Goal: Information Seeking & Learning: Learn about a topic

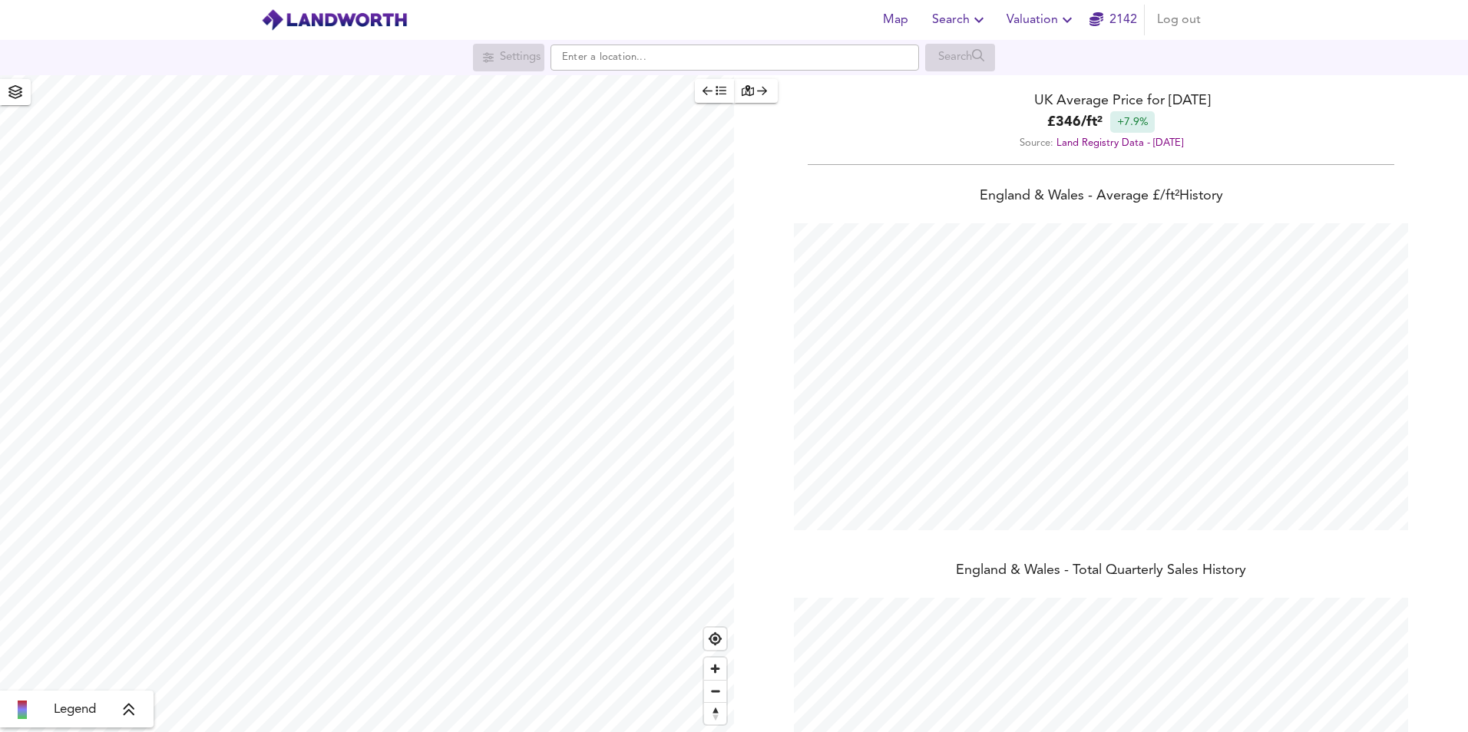
scroll to position [732, 1468]
click at [630, 73] on div "Settings Search" at bounding box center [734, 57] width 1468 height 35
click at [620, 58] on input "text" at bounding box center [735, 58] width 369 height 26
click at [624, 88] on strong "SG6 4BH" at bounding box center [604, 87] width 45 height 11
type input "[STREET_ADDRESS]"
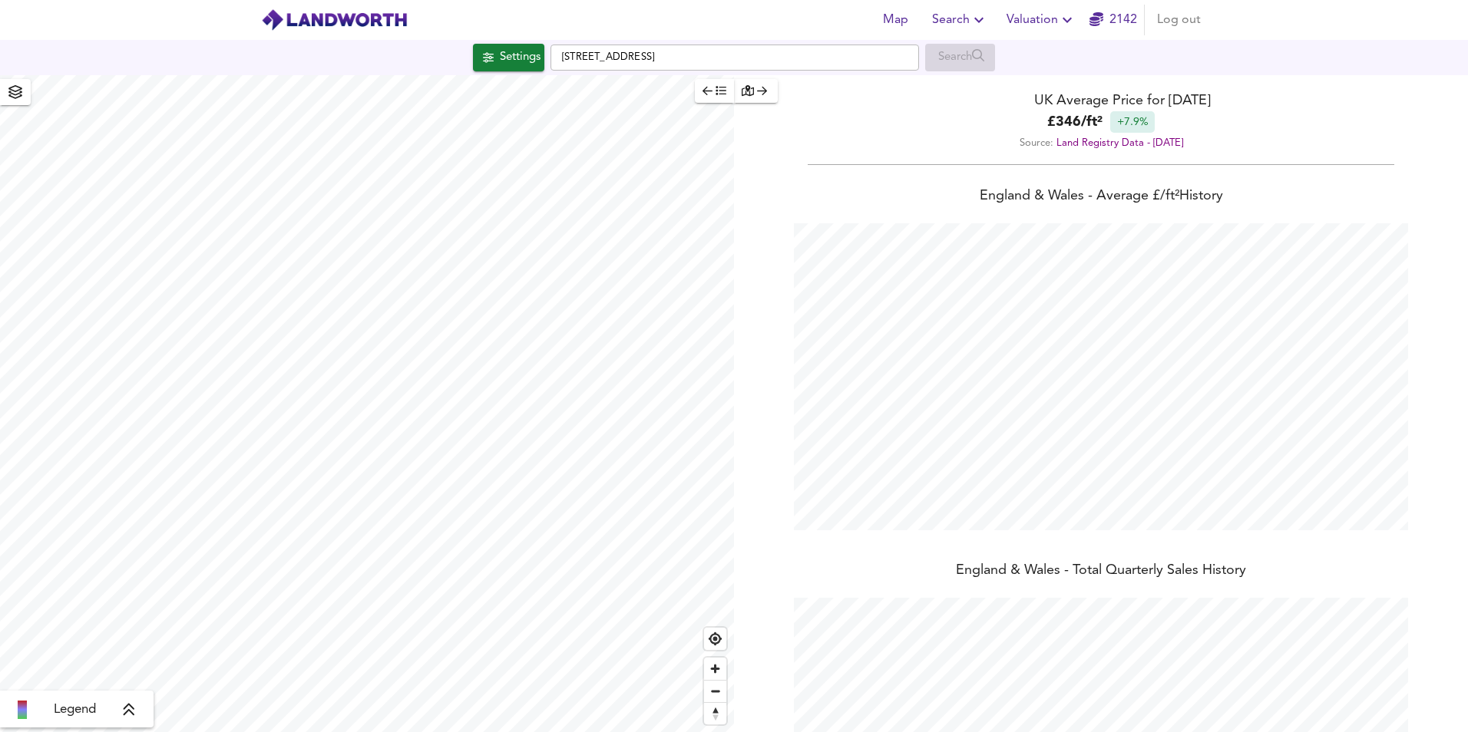
checkbox input "false"
checkbox input "true"
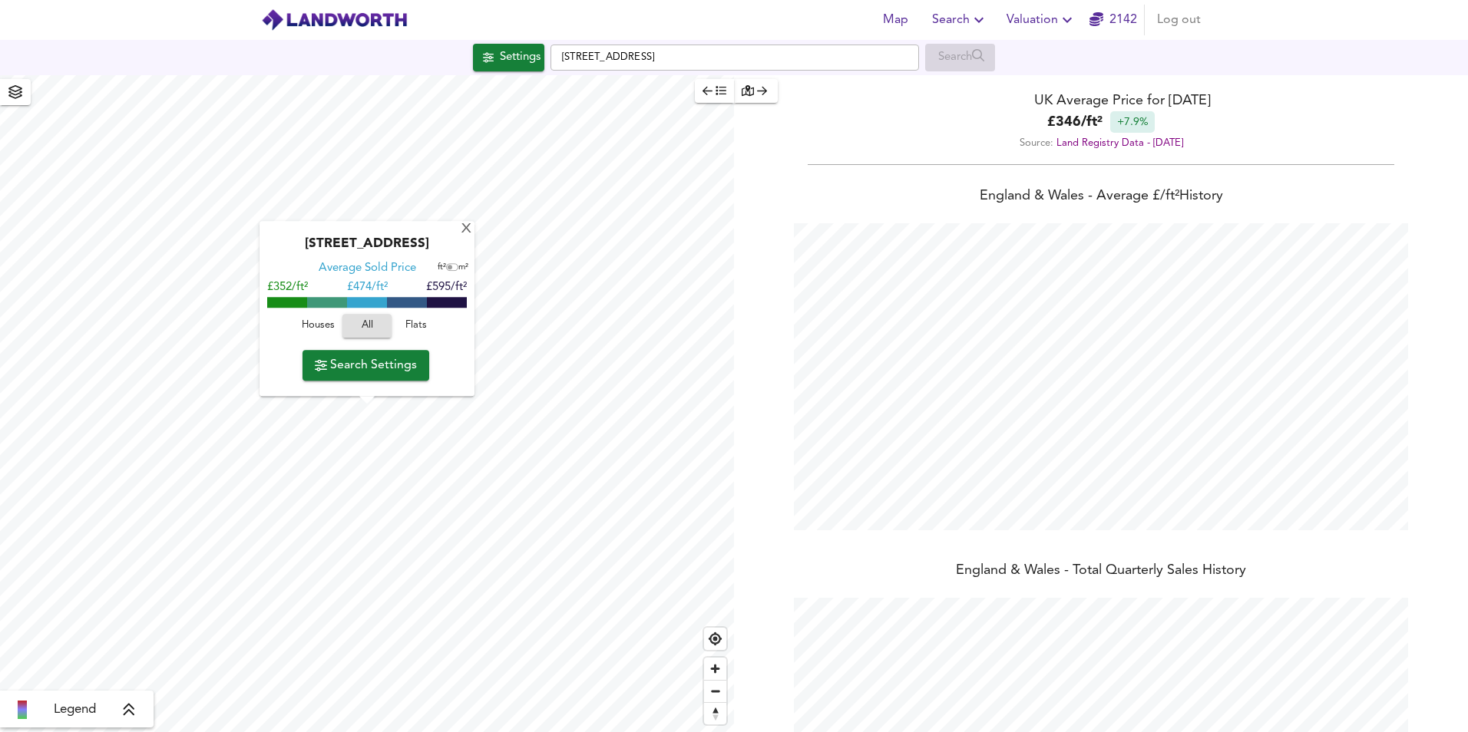
click at [314, 322] on span "Houses" at bounding box center [317, 327] width 41 height 18
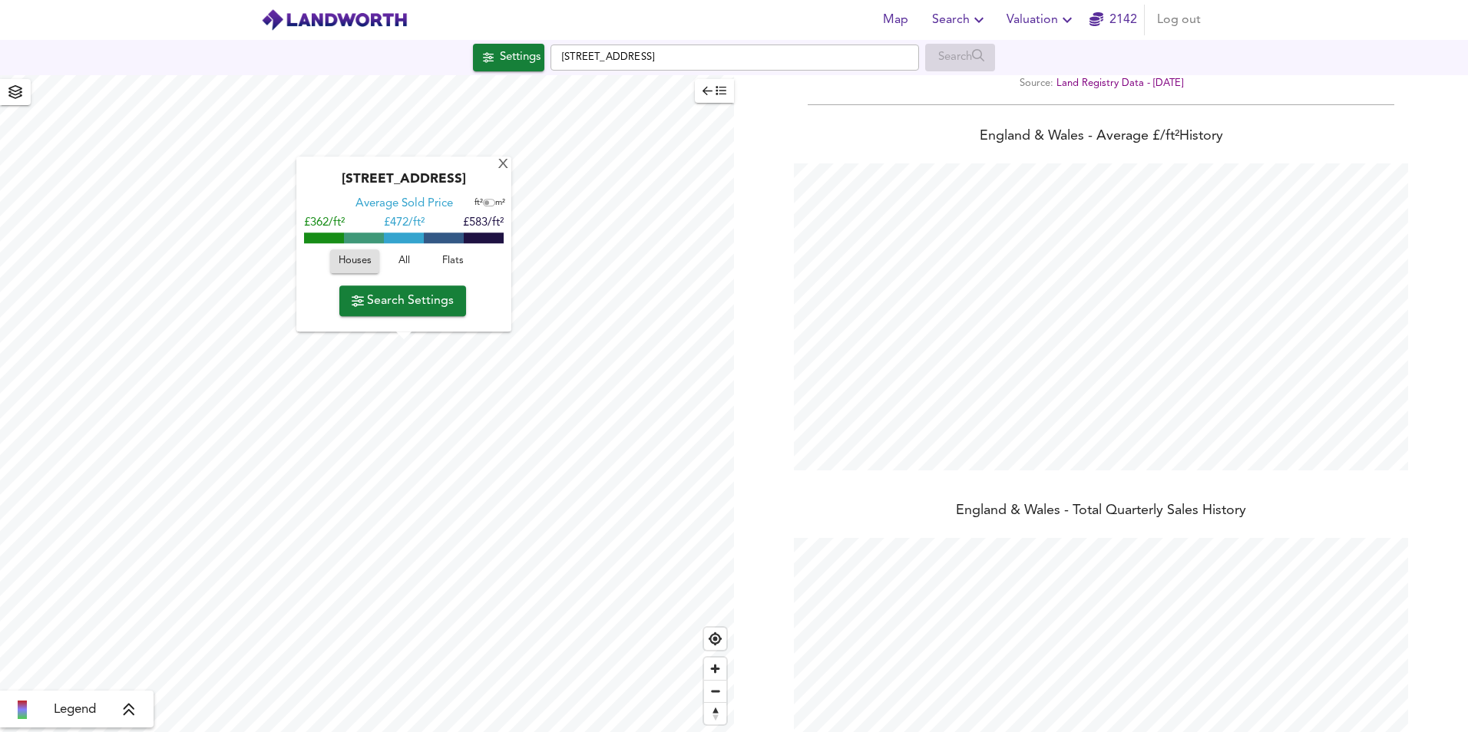
scroll to position [188, 0]
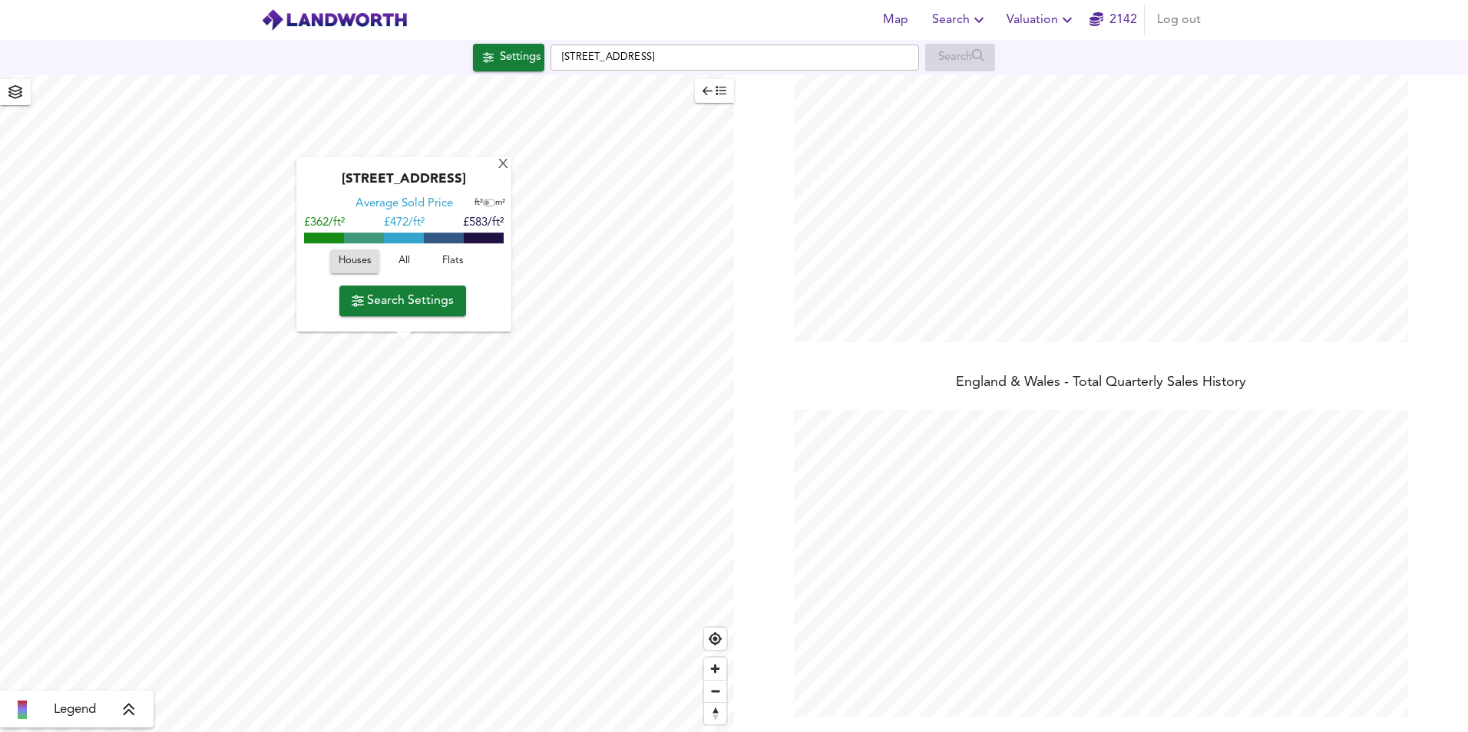
click at [966, 19] on span "Search" at bounding box center [960, 19] width 56 height 21
click at [1034, 19] on span "Valuation" at bounding box center [1042, 19] width 70 height 21
click at [979, 18] on icon "button" at bounding box center [979, 20] width 18 height 18
click at [415, 303] on span "Search Settings" at bounding box center [403, 300] width 102 height 21
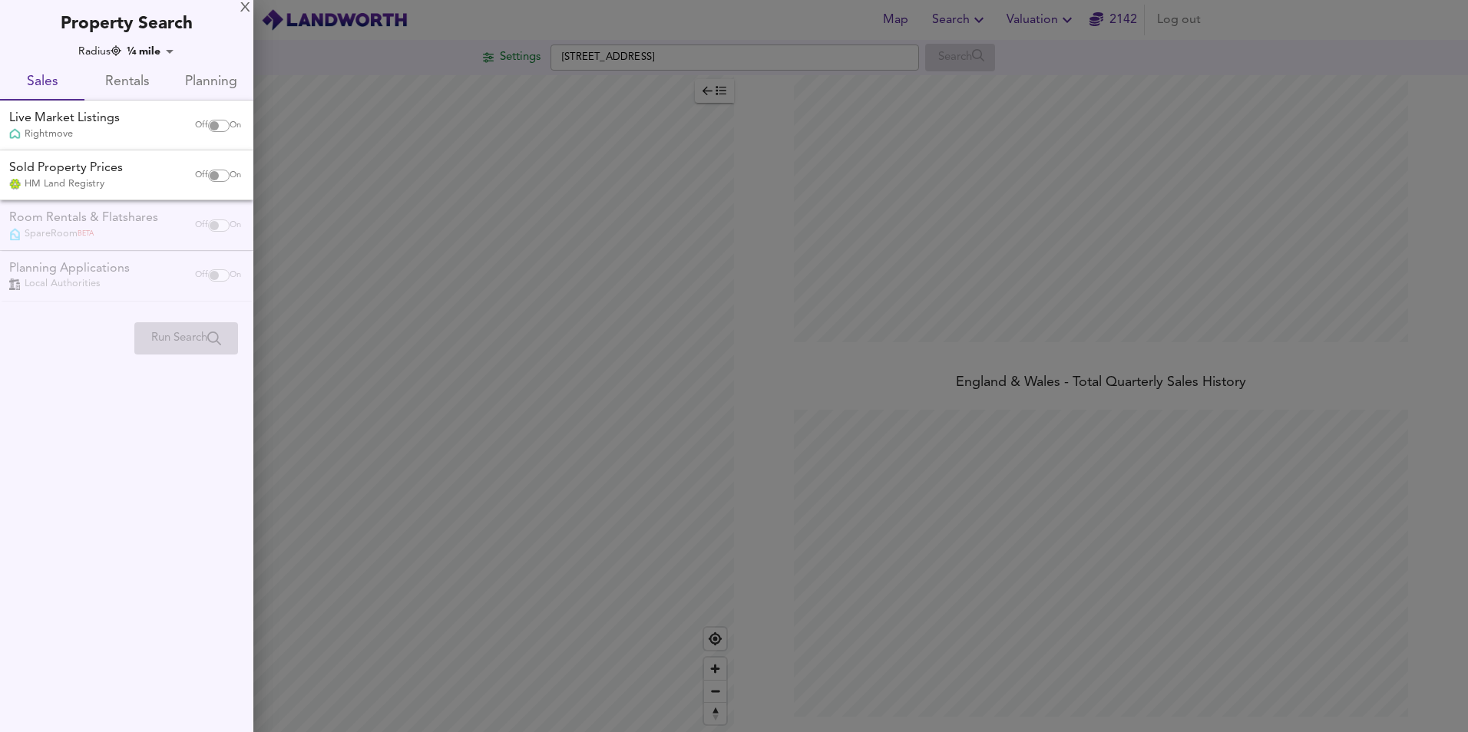
click at [216, 123] on input "checkbox" at bounding box center [214, 126] width 37 height 12
checkbox input "true"
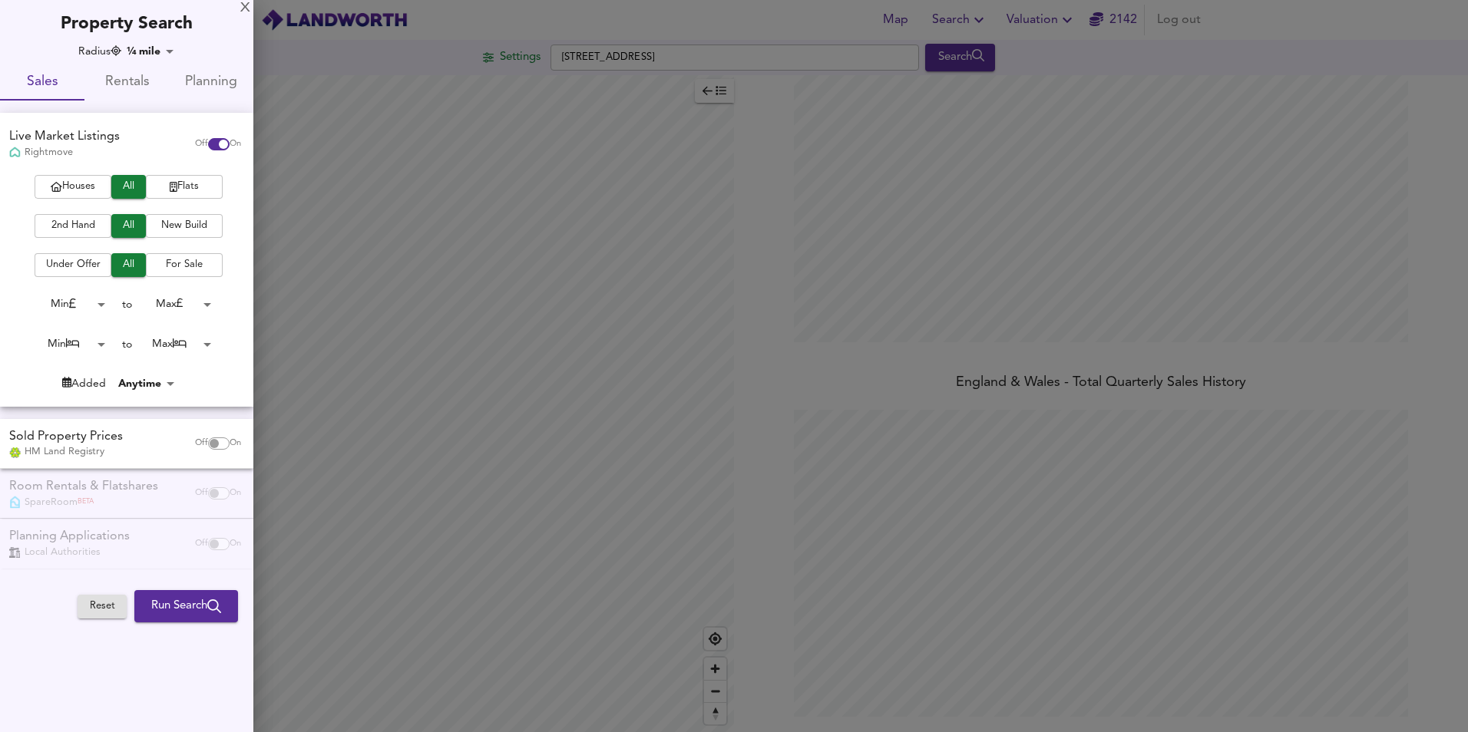
click at [79, 186] on span "Houses" at bounding box center [72, 187] width 61 height 18
click at [182, 611] on span "Run Search" at bounding box center [186, 607] width 70 height 20
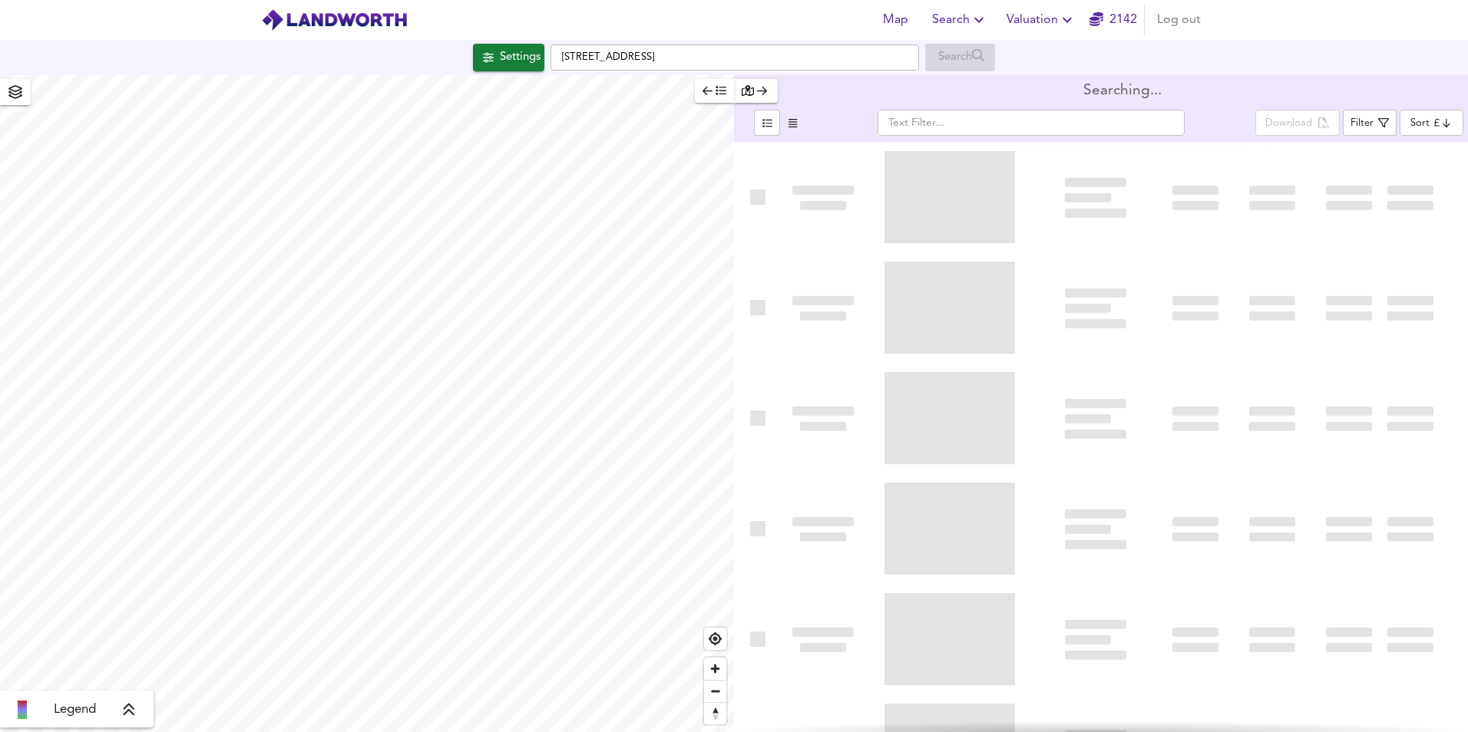
type input "bestdeal"
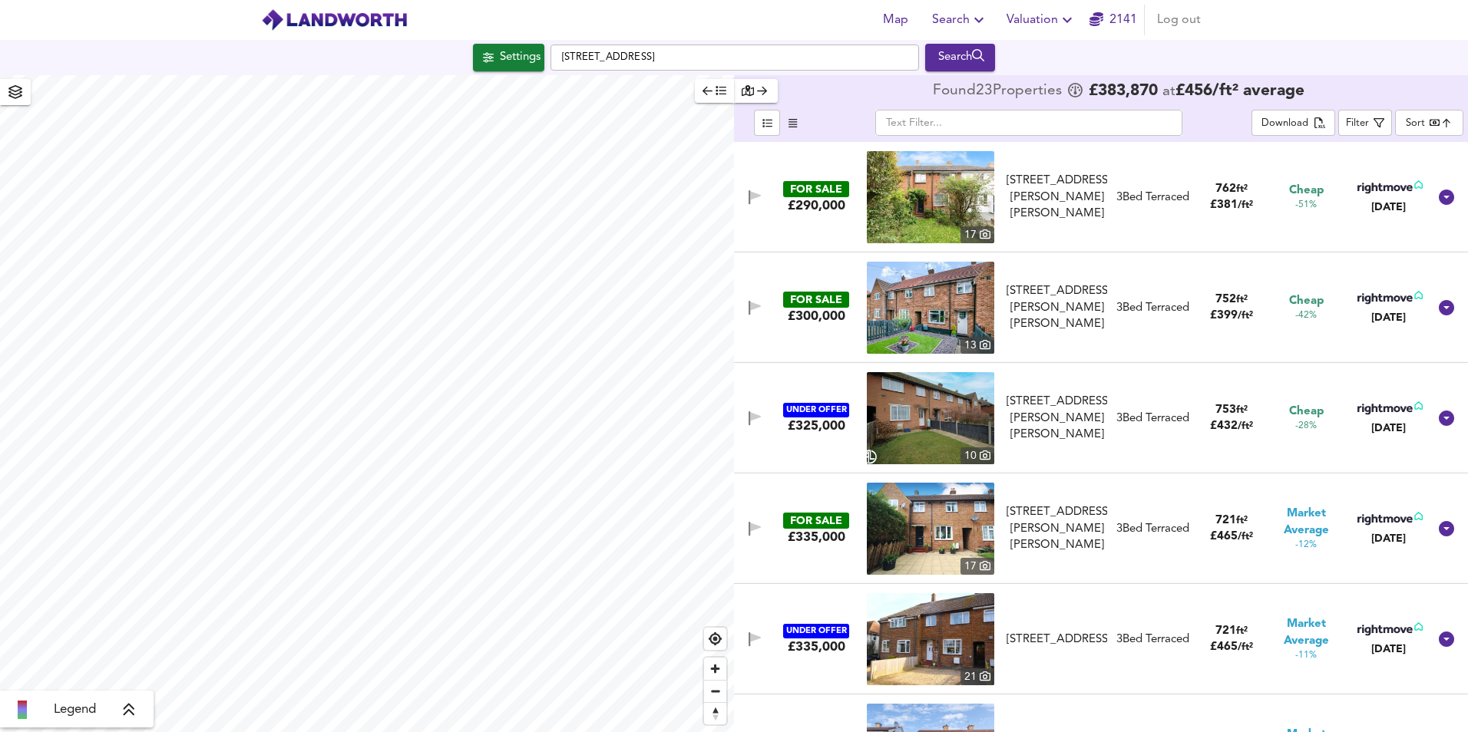
click at [921, 190] on img at bounding box center [930, 197] width 127 height 92
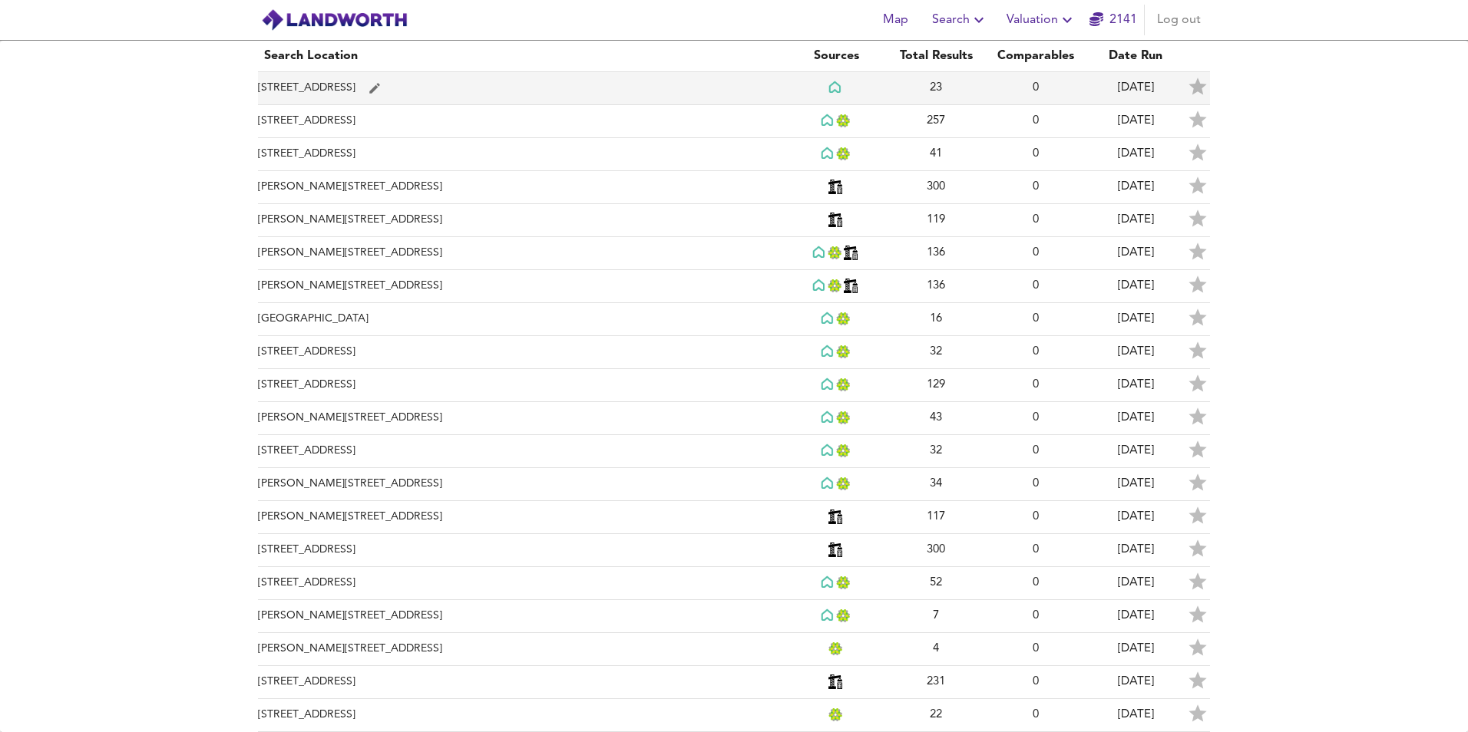
click at [340, 89] on td "[STREET_ADDRESS]" at bounding box center [522, 88] width 528 height 33
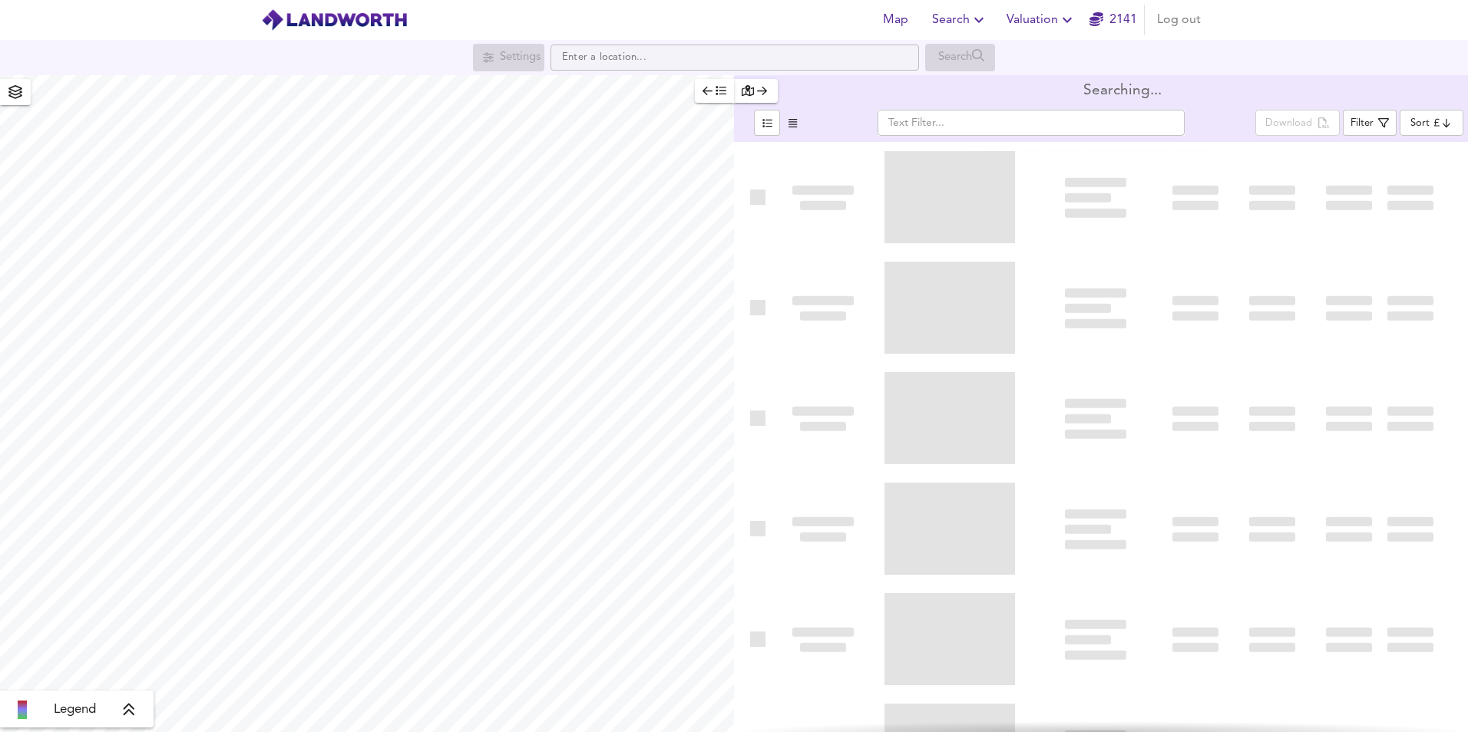
type input "bestdeal"
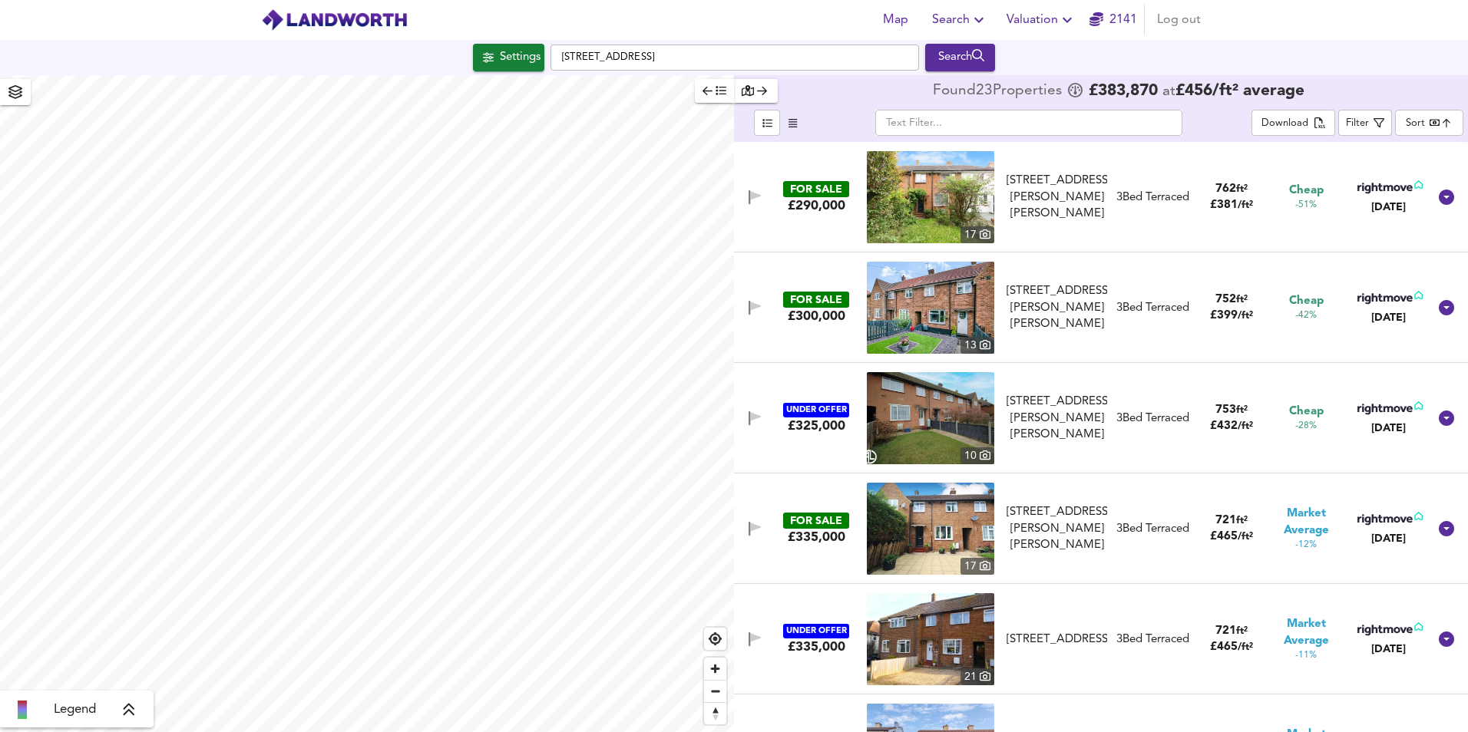
checkbox input "false"
checkbox input "true"
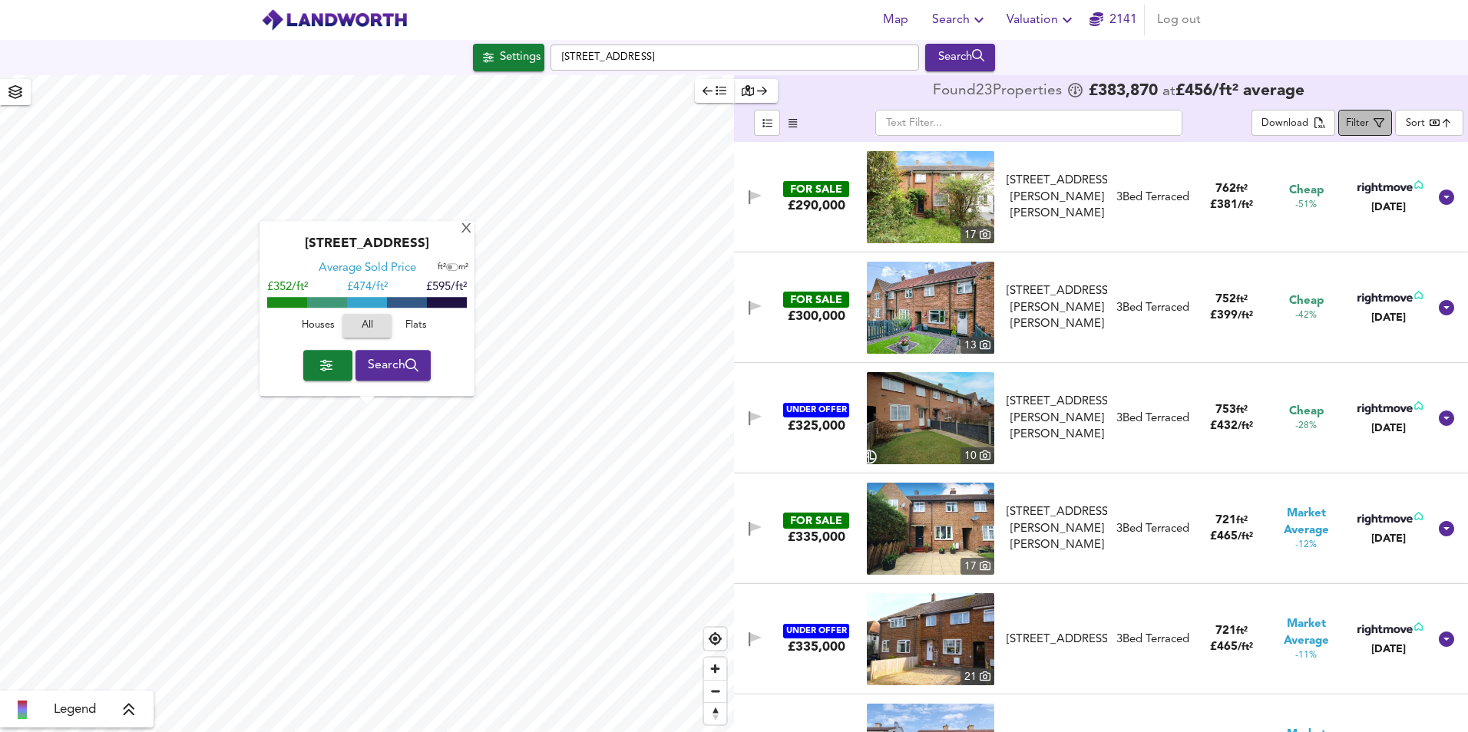
click at [1361, 124] on div "Filter" at bounding box center [1357, 124] width 23 height 18
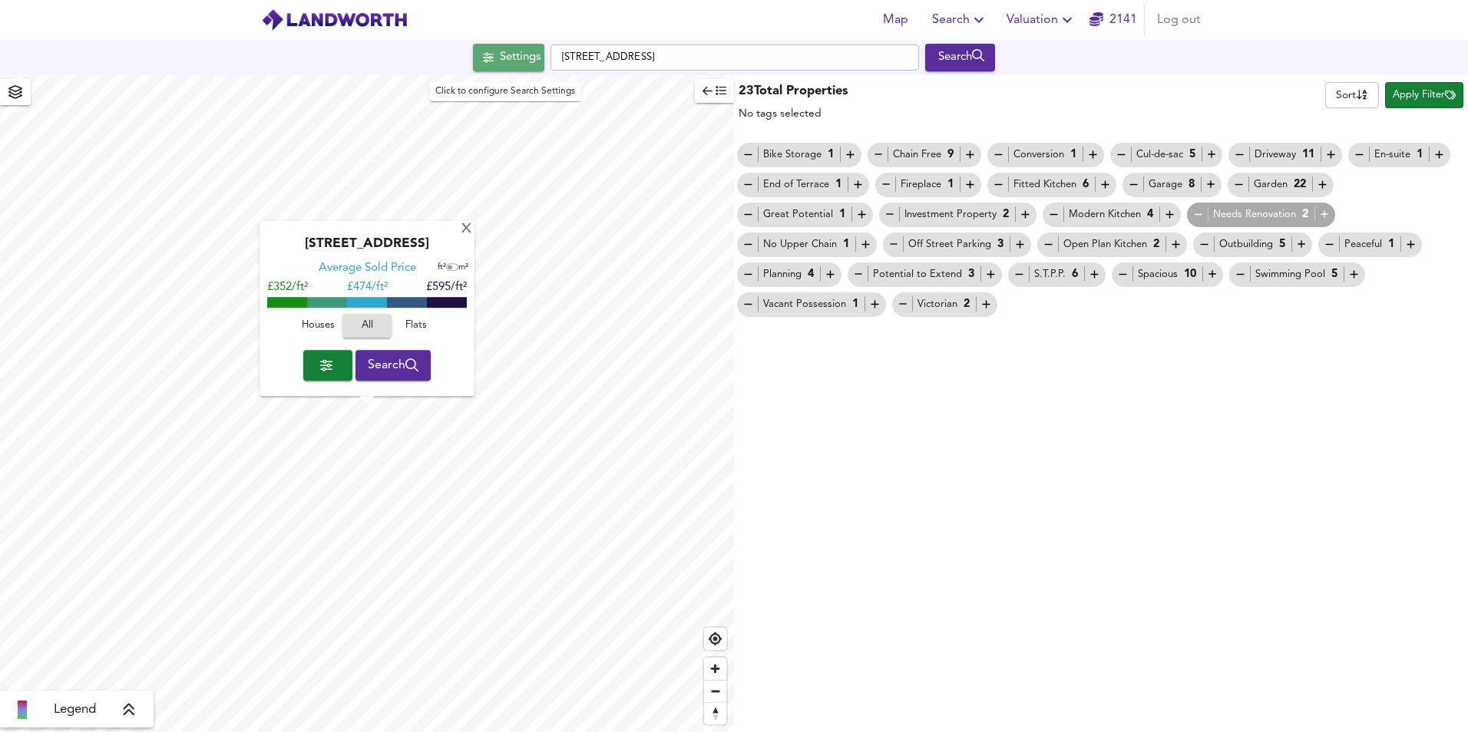
click at [524, 55] on div "Settings" at bounding box center [520, 58] width 41 height 20
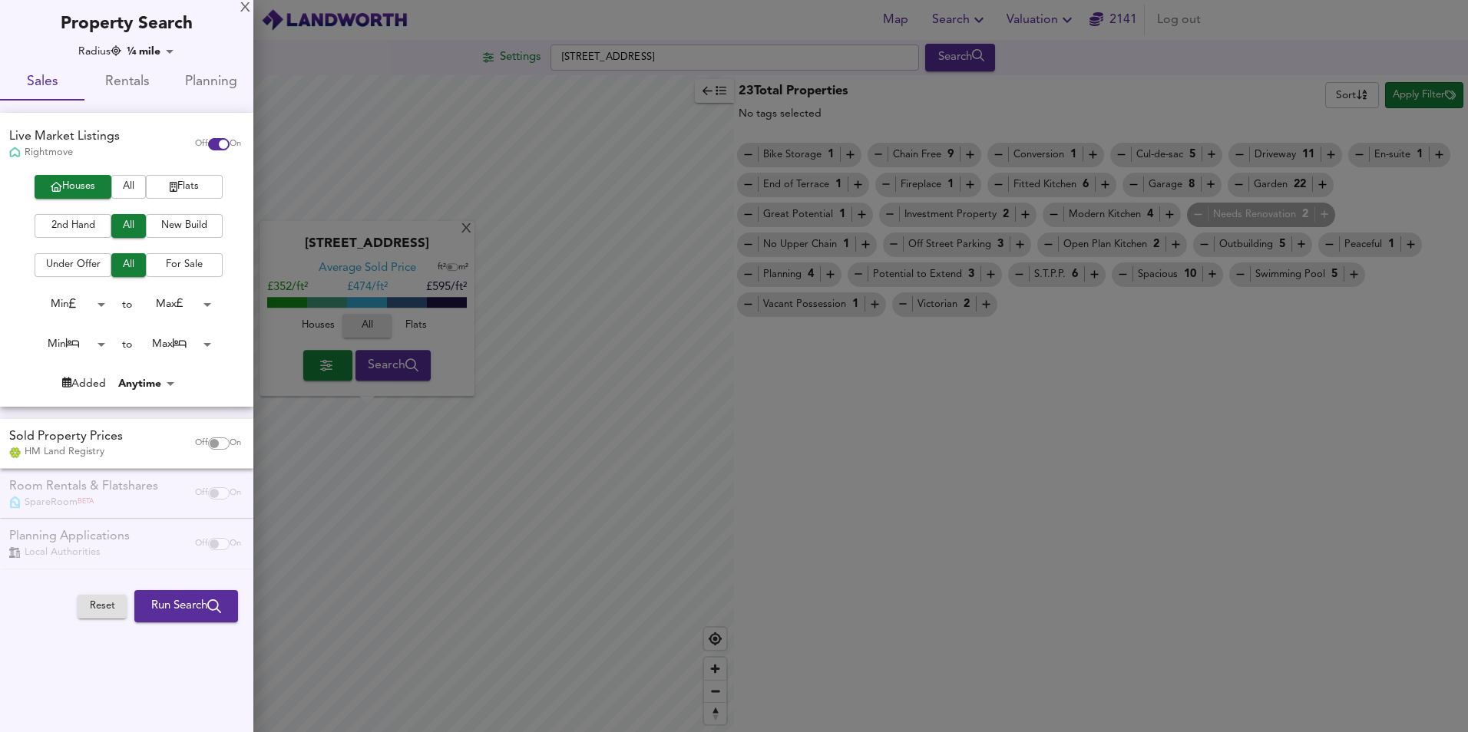
click at [150, 50] on body "Map Search Valuation [STREET_ADDRESS] Search X Mullway, SG6 4BQ Average Sold Pr…" at bounding box center [734, 366] width 1468 height 732
click at [162, 77] on li "½ mile" at bounding box center [159, 80] width 68 height 25
type input "805"
click at [1407, 98] on div at bounding box center [734, 366] width 1468 height 732
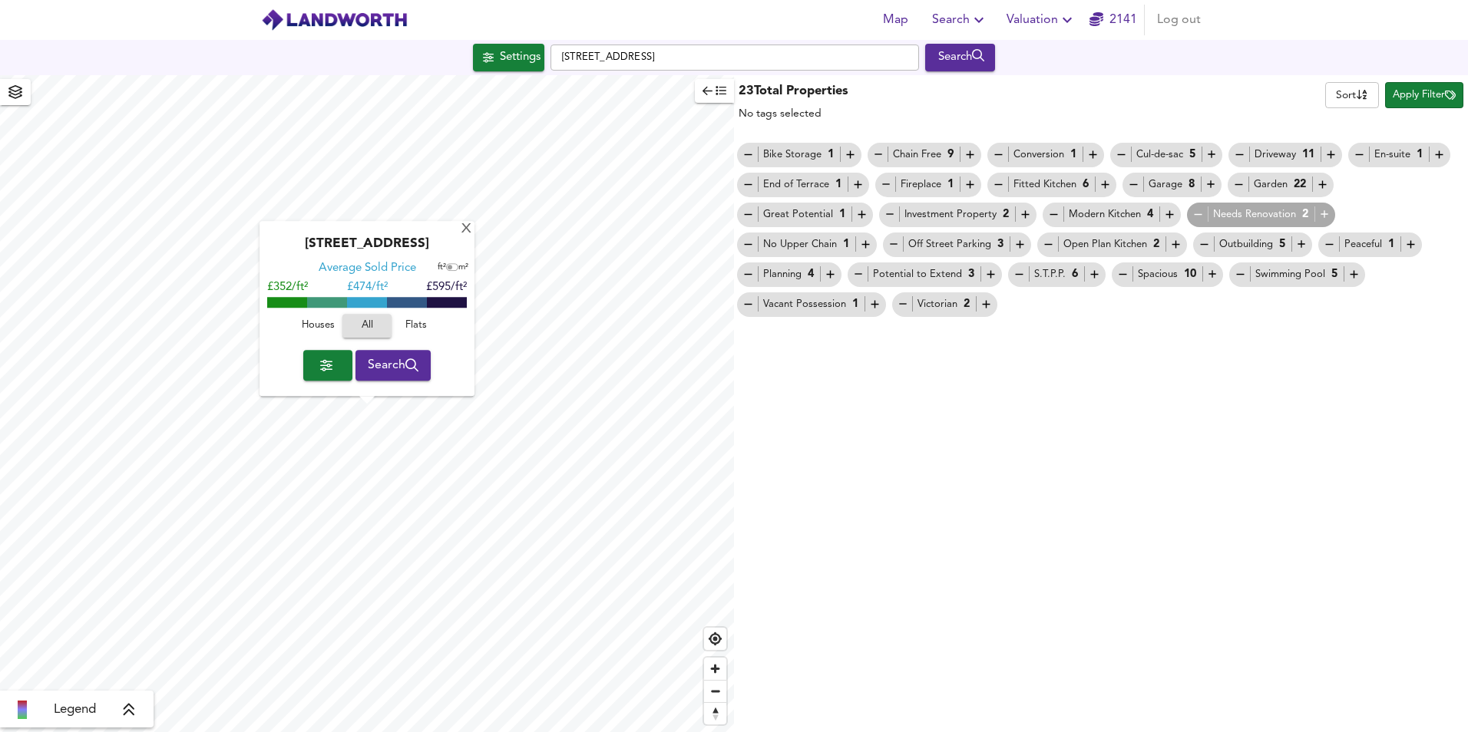
click at [503, 62] on div "Settings" at bounding box center [520, 58] width 41 height 20
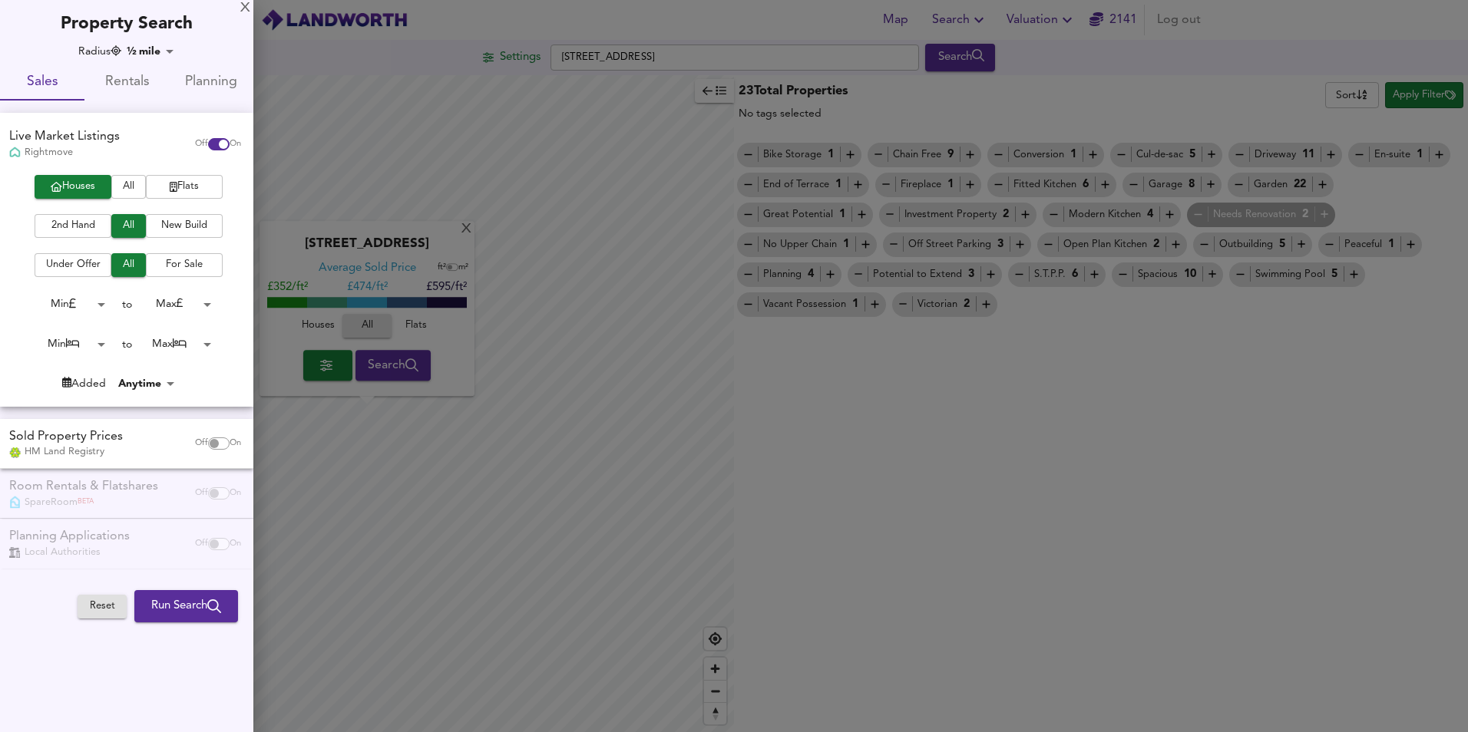
click at [169, 602] on span "Run Search" at bounding box center [186, 607] width 70 height 20
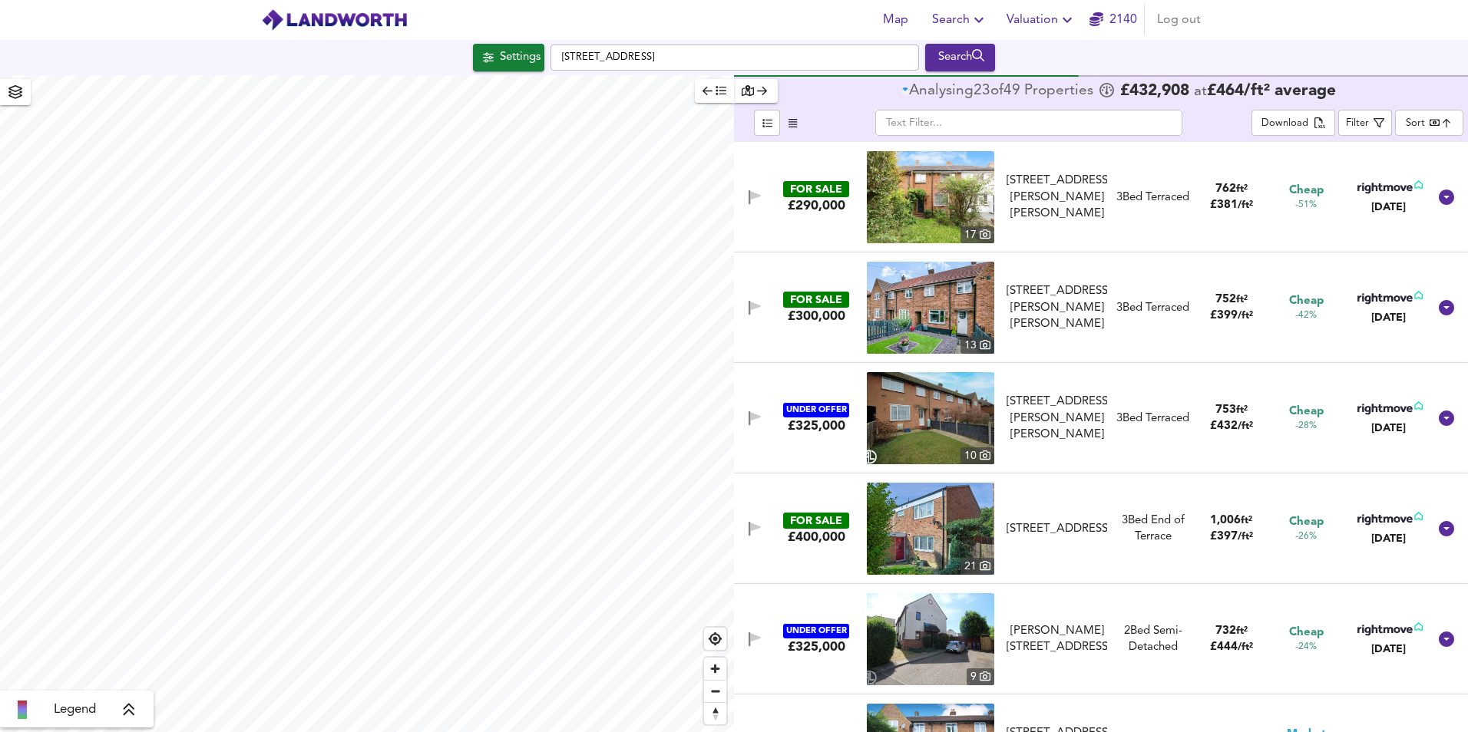
click at [1438, 121] on body "Map Search Valuation [STREET_ADDRESS] Search Legend Analysing 23 of 49 Propert …" at bounding box center [734, 366] width 1468 height 732
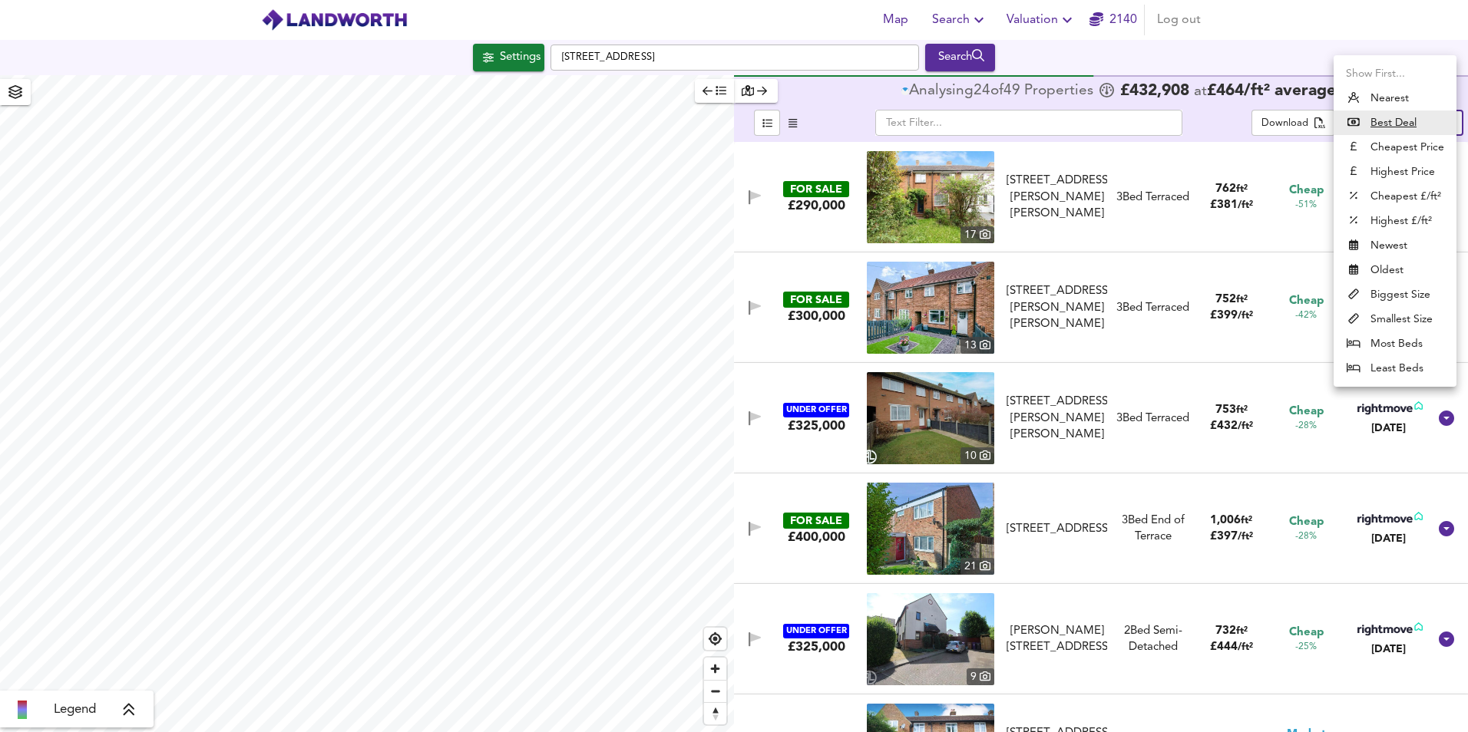
click at [1216, 146] on div at bounding box center [734, 366] width 1468 height 732
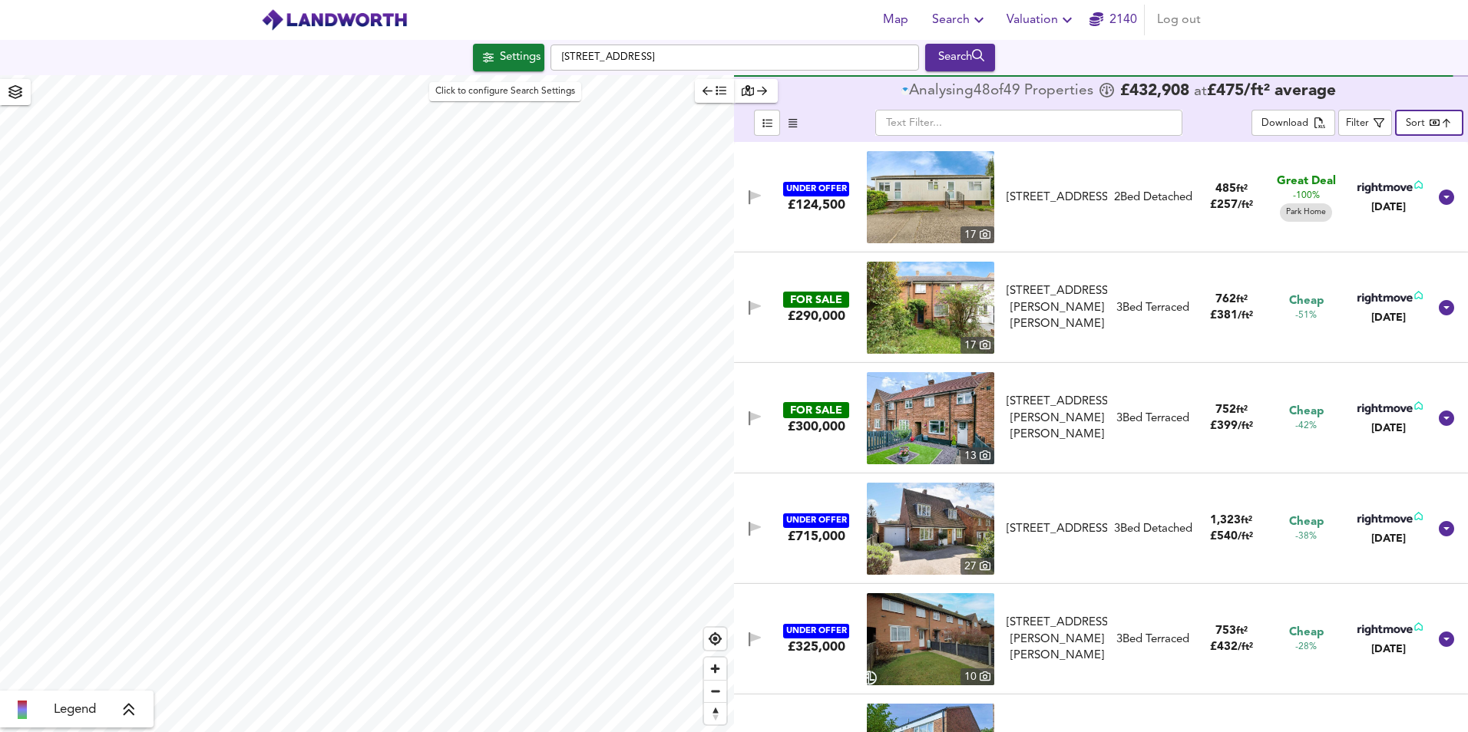
click at [500, 56] on div "Settings" at bounding box center [520, 58] width 41 height 20
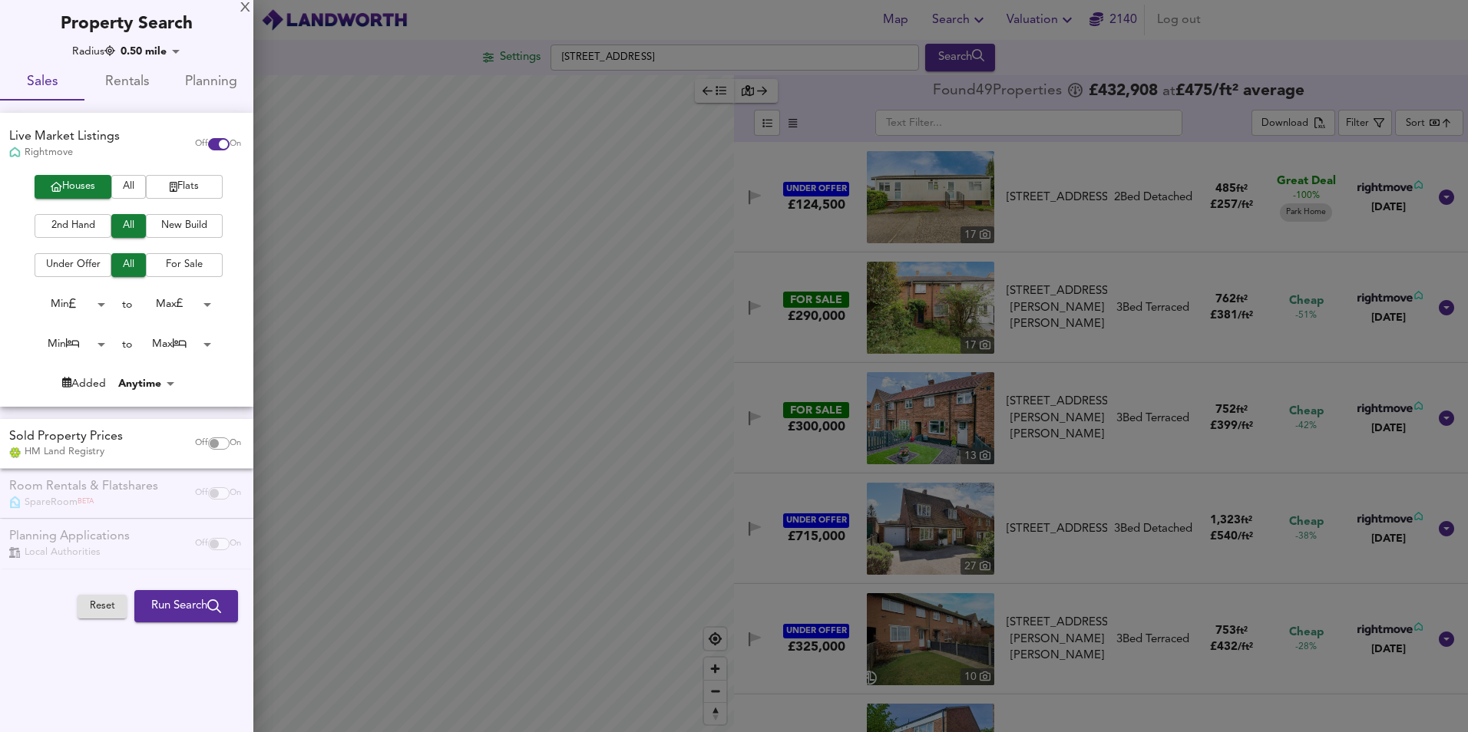
click at [74, 223] on span "2nd Hand" at bounding box center [72, 226] width 61 height 18
click at [184, 263] on span "For Sale" at bounding box center [184, 265] width 61 height 18
click at [188, 619] on button "Run Search" at bounding box center [186, 606] width 104 height 32
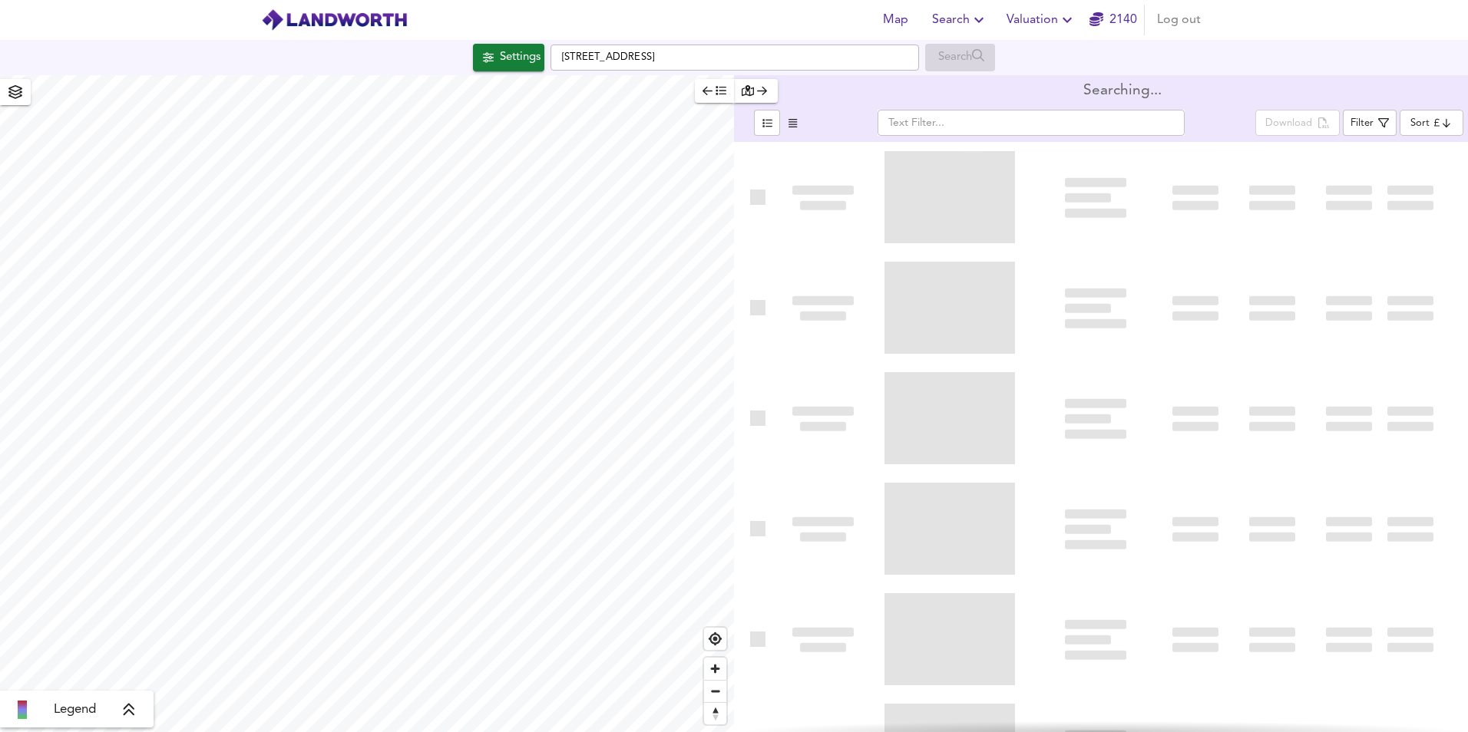
type input "bestdeal"
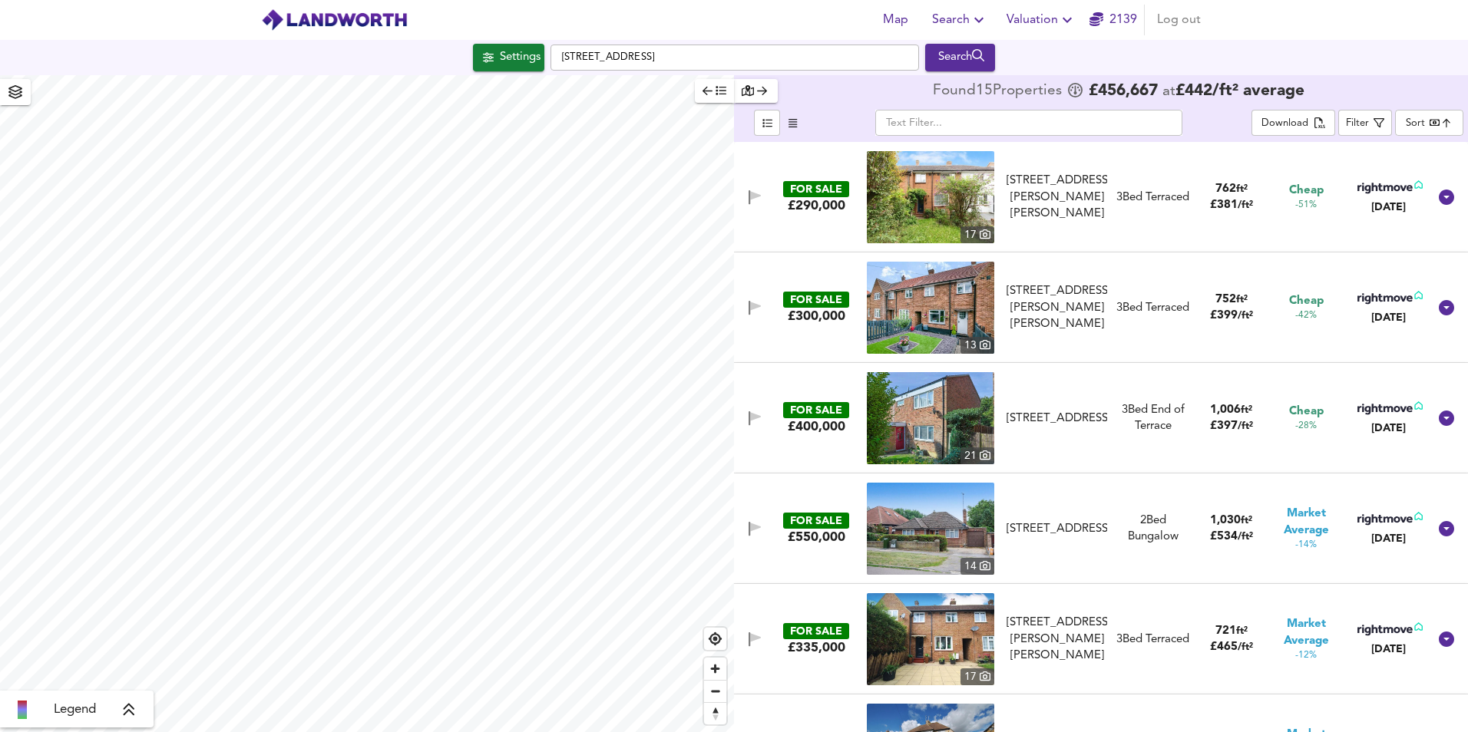
type input "1220"
click at [985, 50] on icon "submit" at bounding box center [978, 55] width 13 height 13
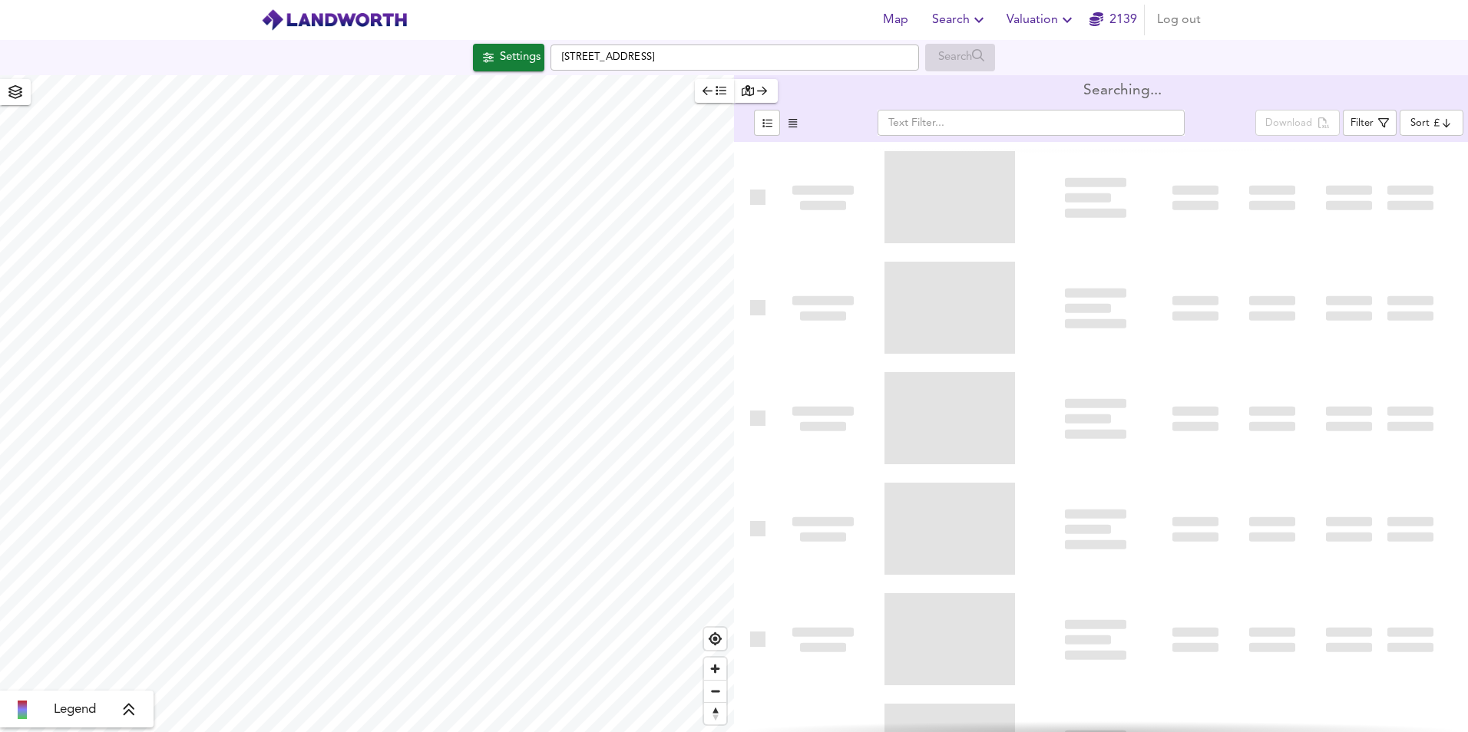
type input "bestdeal"
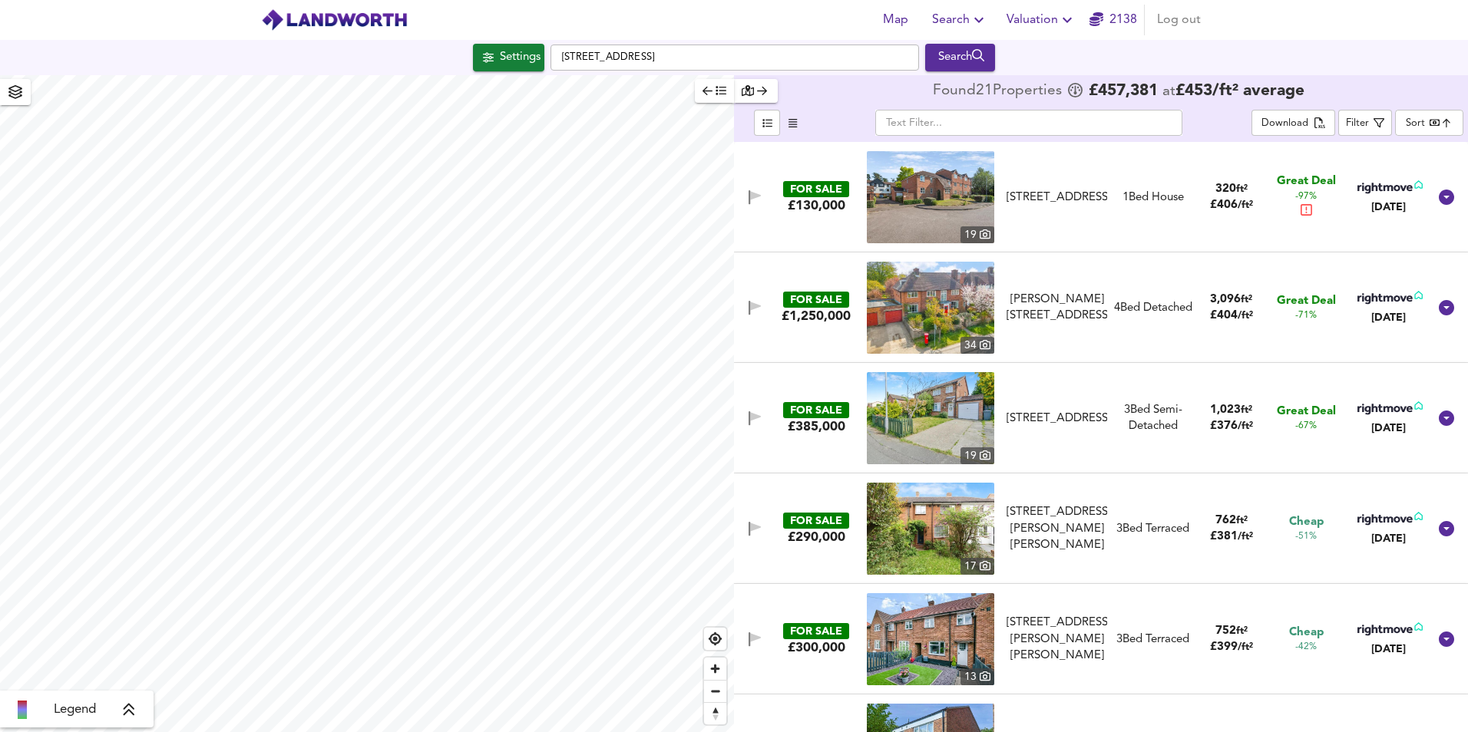
click at [961, 418] on img at bounding box center [930, 418] width 127 height 92
click at [965, 21] on span "Search" at bounding box center [960, 19] width 56 height 21
click at [933, 81] on li "Search History" at bounding box center [960, 83] width 152 height 28
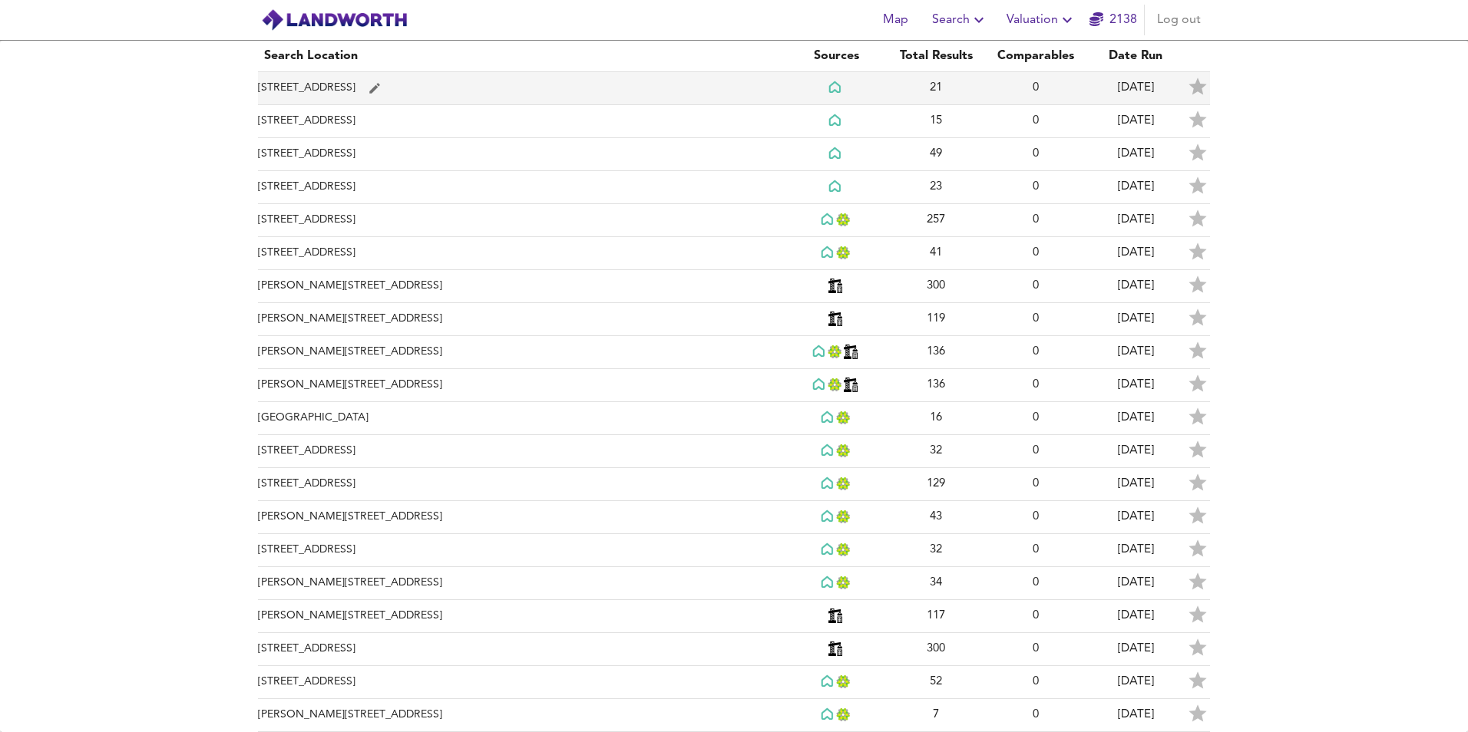
click at [369, 85] on icon "simple table" at bounding box center [374, 88] width 11 height 11
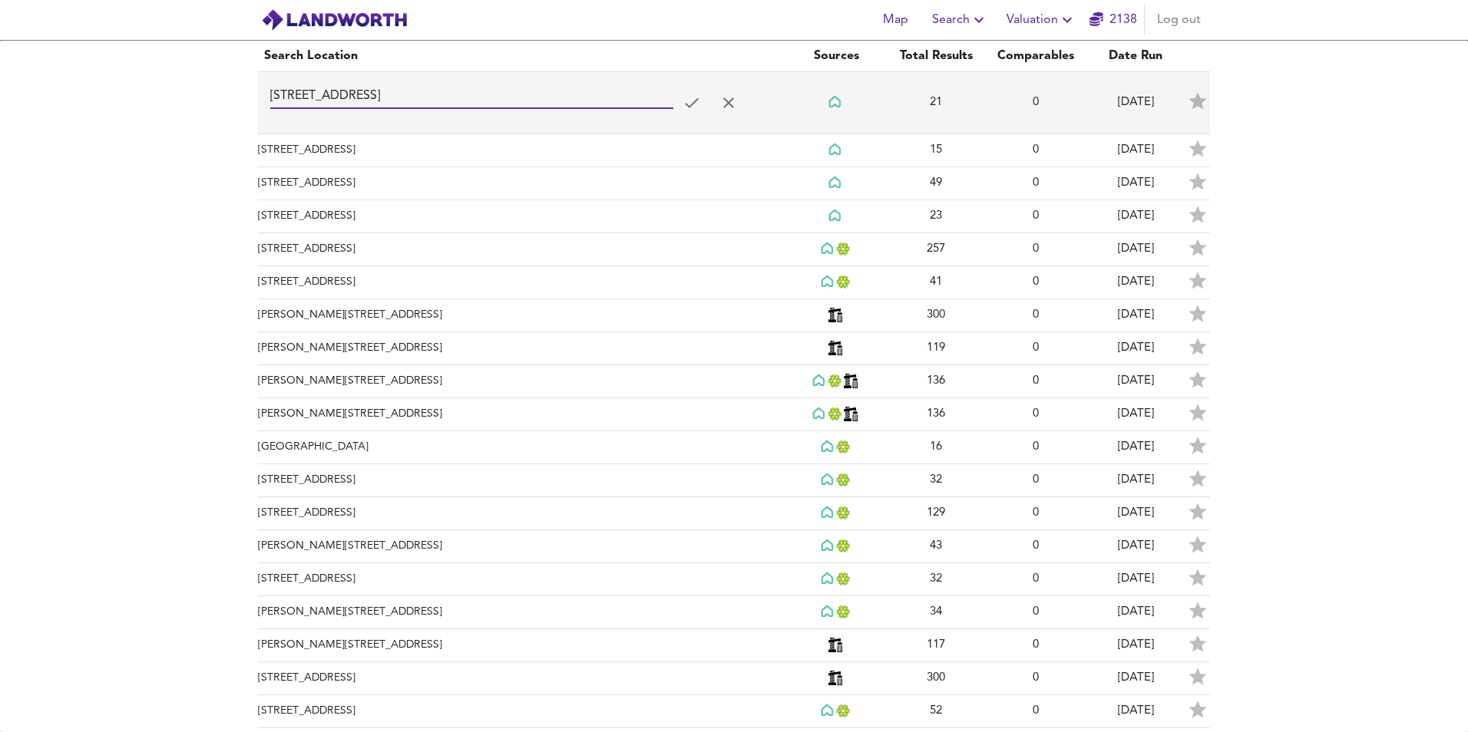
drag, startPoint x: 382, startPoint y: 94, endPoint x: 283, endPoint y: 90, distance: 98.4
click at [283, 90] on input "[STREET_ADDRESS]" at bounding box center [471, 96] width 403 height 25
type input "Mu"
click at [686, 102] on icon "simple table" at bounding box center [692, 103] width 18 height 18
